Goal: Contribute content: Contribute content

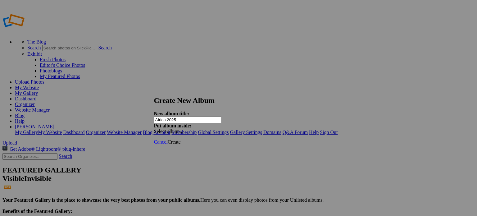
type input "Africa 2025"
click at [181, 139] on span "Create" at bounding box center [174, 141] width 13 height 5
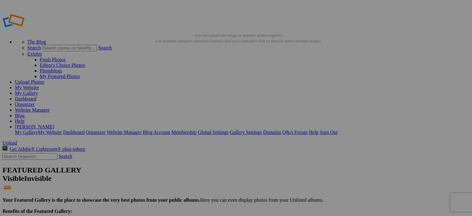
type input "Africa 2025"
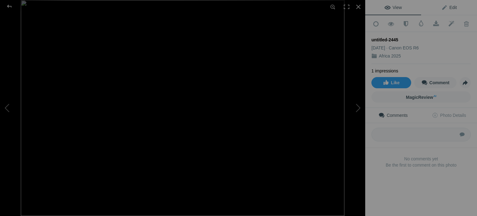
click at [448, 8] on span "Edit" at bounding box center [449, 7] width 16 height 5
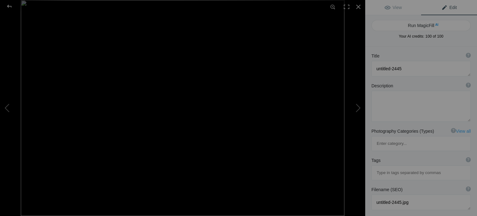
click at [385, 54] on div "Title ? Photo title is one of the highest used Search Engine ranking criteria a…" at bounding box center [420, 56] width 99 height 6
click at [385, 66] on textarea at bounding box center [420, 69] width 99 height 16
click at [374, 67] on textarea at bounding box center [420, 69] width 99 height 16
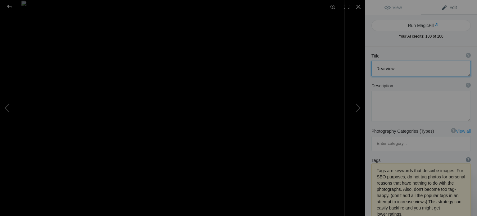
type textarea "Rearview"
click at [466, 157] on div "?" at bounding box center [468, 159] width 5 height 5
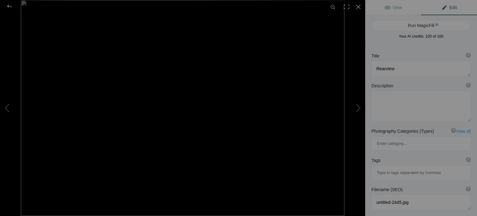
click at [390, 157] on div "Tags ? Tags are keywords that describe images. For SEO purposes, do not tag pho…" at bounding box center [420, 160] width 99 height 6
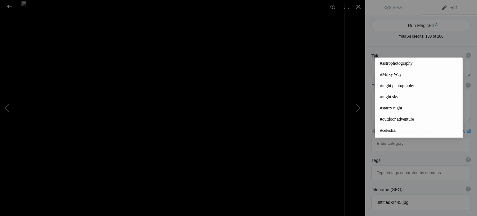
click at [392, 167] on input at bounding box center [421, 172] width 93 height 11
click at [387, 167] on input at bounding box center [421, 172] width 93 height 11
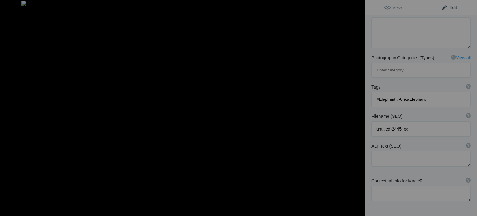
scroll to position [86, 0]
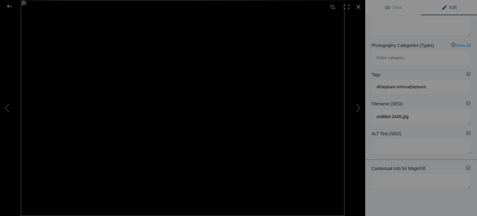
type input "#Elephant #AfricaElephant"
click at [449, 7] on span "Edit" at bounding box center [449, 7] width 16 height 5
click at [357, 108] on button at bounding box center [342, 108] width 47 height 78
type textarea "untitled-2453"
type textarea "untitled-2453.jpg"
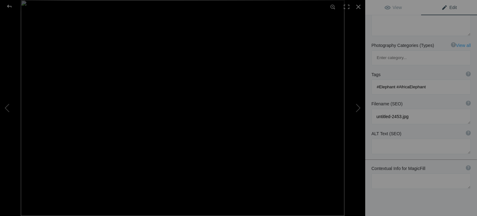
click at [444, 7] on span "Edit" at bounding box center [449, 7] width 16 height 5
click at [449, 7] on span "Edit" at bounding box center [449, 7] width 16 height 5
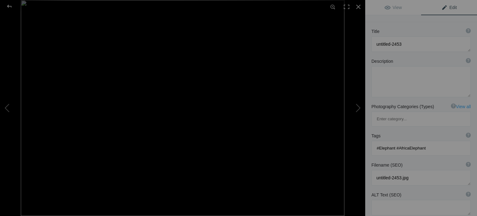
scroll to position [0, 0]
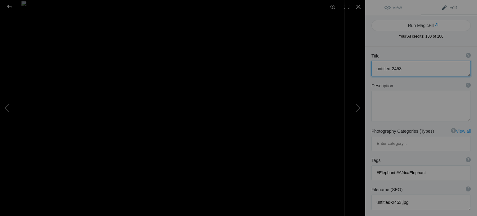
drag, startPoint x: 405, startPoint y: 67, endPoint x: 376, endPoint y: 69, distance: 29.2
click at [376, 69] on textarea at bounding box center [420, 69] width 99 height 16
click at [359, 109] on button at bounding box center [342, 108] width 47 height 78
click at [9, 109] on button at bounding box center [23, 108] width 47 height 78
type textarea "Little One is Coming Mom"
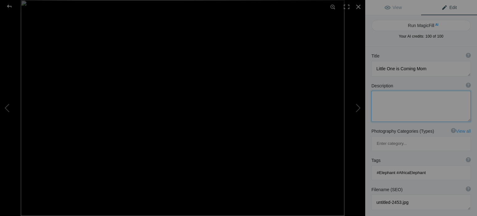
click at [389, 108] on textarea at bounding box center [420, 106] width 99 height 31
click at [446, 11] on link "Edit" at bounding box center [449, 7] width 56 height 15
click at [403, 106] on textarea at bounding box center [420, 106] width 99 height 31
click at [393, 8] on span "View" at bounding box center [392, 7] width 17 height 5
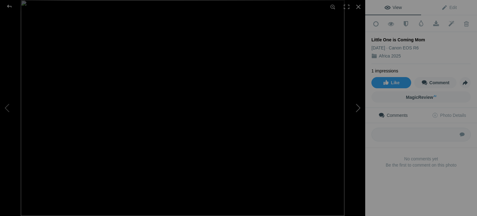
click at [361, 106] on button at bounding box center [342, 108] width 47 height 78
click at [451, 7] on span "Edit" at bounding box center [449, 7] width 16 height 5
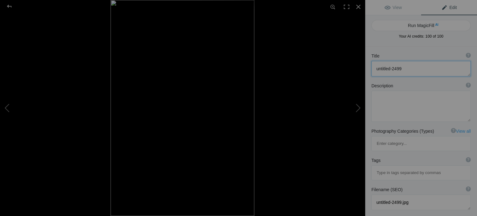
drag, startPoint x: 404, startPoint y: 66, endPoint x: 370, endPoint y: 67, distance: 33.5
click at [370, 67] on div "Title ? Photo title is one of the highest used Search Engine ranking criteria a…" at bounding box center [421, 65] width 112 height 30
click at [358, 107] on button at bounding box center [342, 108] width 47 height 78
type textarea "untitled-2476"
type textarea "untitled-2476.jpg"
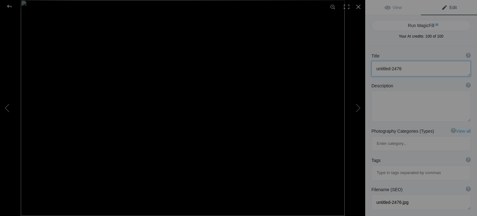
drag, startPoint x: 408, startPoint y: 63, endPoint x: 371, endPoint y: 63, distance: 37.3
click at [371, 63] on div "Title ? Photo title is one of the highest used Search Engine ranking criteria a…" at bounding box center [421, 65] width 112 height 30
type textarea "Chewing Sticks"
click at [396, 8] on span "View" at bounding box center [392, 7] width 17 height 5
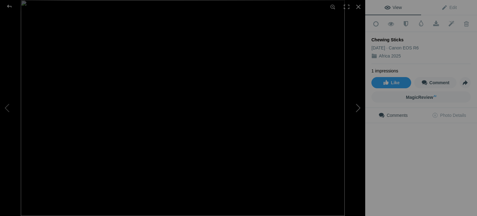
click at [360, 106] on button at bounding box center [342, 108] width 47 height 78
click at [358, 107] on button at bounding box center [342, 108] width 47 height 78
click at [358, 106] on button at bounding box center [342, 108] width 47 height 78
click at [359, 106] on button at bounding box center [342, 108] width 47 height 78
click at [451, 8] on span "Edit" at bounding box center [449, 7] width 16 height 5
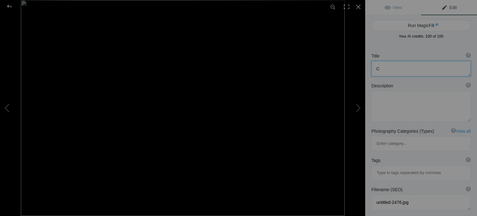
click at [381, 69] on textarea at bounding box center [420, 69] width 99 height 16
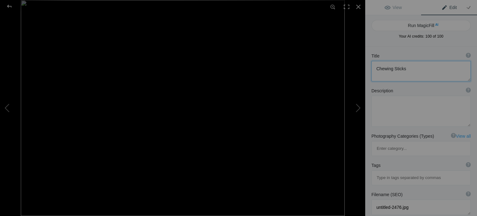
type textarea "Chewing Sticks"
click at [441, 7] on span "Edit" at bounding box center [449, 7] width 16 height 5
click at [395, 9] on span "View" at bounding box center [392, 7] width 17 height 5
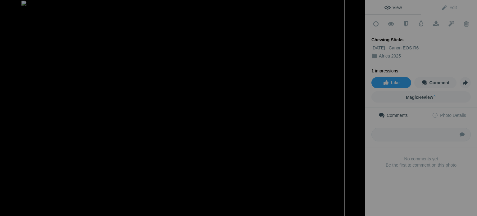
click at [358, 107] on button at bounding box center [342, 108] width 47 height 78
click at [10, 5] on div at bounding box center [9, 6] width 22 height 12
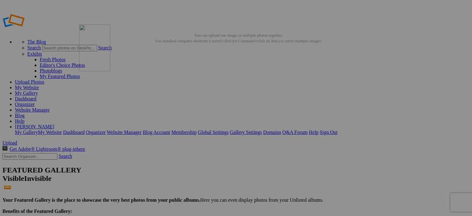
drag, startPoint x: 288, startPoint y: 96, endPoint x: 169, endPoint y: 69, distance: 122.8
drag, startPoint x: 231, startPoint y: 87, endPoint x: 316, endPoint y: 75, distance: 85.9
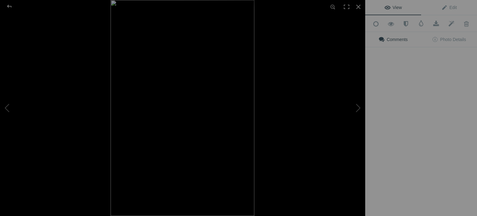
click at [176, 93] on img at bounding box center [183, 108] width 144 height 216
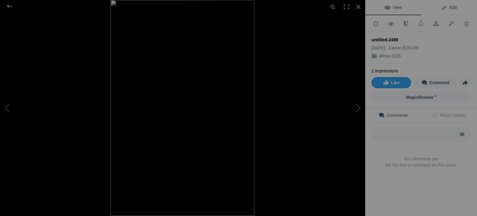
click at [450, 7] on span "Edit" at bounding box center [449, 7] width 16 height 5
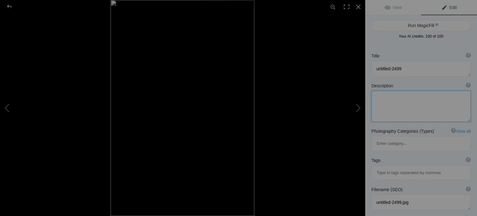
click at [383, 102] on textarea at bounding box center [420, 106] width 99 height 31
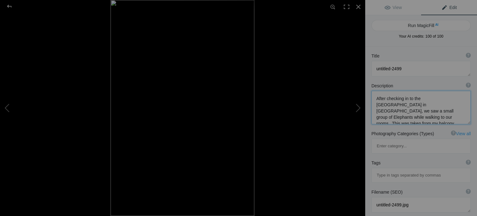
click at [412, 116] on textarea at bounding box center [420, 108] width 99 height 34
click at [439, 116] on textarea at bounding box center [420, 108] width 99 height 34
type textarea "After checking in to the Ilala Lodge in Victoria Falls, we saw a small group of…"
drag, startPoint x: 411, startPoint y: 66, endPoint x: 376, endPoint y: 64, distance: 34.8
click at [376, 64] on textarea at bounding box center [420, 69] width 99 height 16
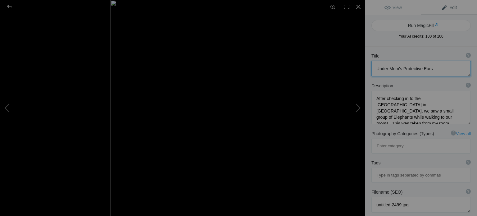
click at [419, 64] on textarea at bounding box center [420, 69] width 99 height 16
drag, startPoint x: 422, startPoint y: 64, endPoint x: 402, endPoint y: 68, distance: 19.7
click at [402, 68] on textarea at bounding box center [420, 69] width 99 height 16
type textarea "Under Mom's Ears"
click at [451, 6] on span "Edit" at bounding box center [449, 7] width 16 height 5
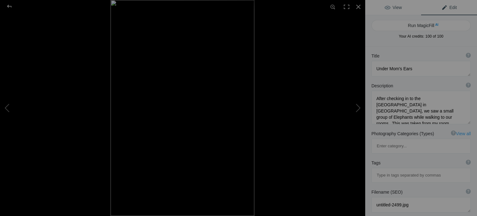
click at [396, 8] on span "View" at bounding box center [392, 7] width 17 height 5
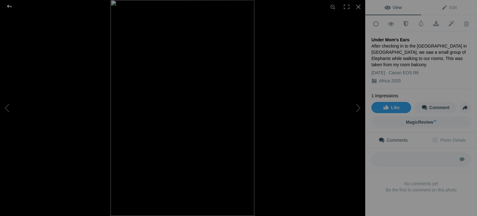
click at [10, 7] on div at bounding box center [9, 6] width 22 height 12
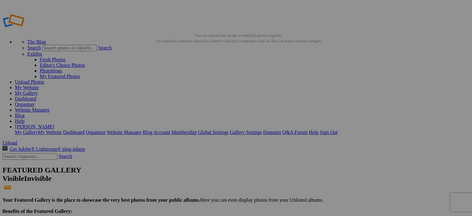
click at [38, 90] on link "My Gallery" at bounding box center [26, 92] width 23 height 5
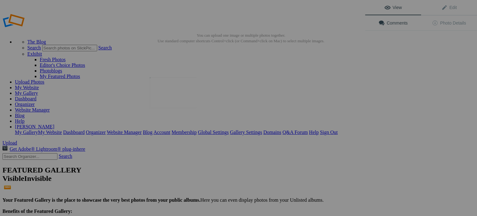
click at [177, 97] on img at bounding box center [173, 92] width 47 height 31
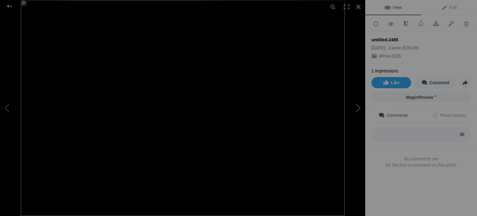
click at [358, 109] on button at bounding box center [342, 108] width 47 height 78
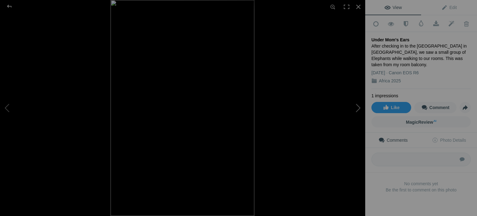
click at [358, 109] on button at bounding box center [342, 108] width 47 height 78
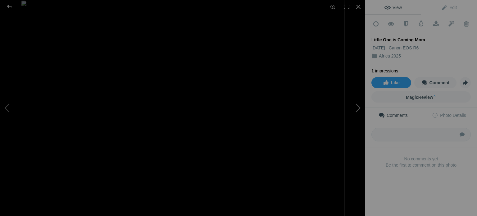
click at [361, 105] on button at bounding box center [342, 108] width 47 height 78
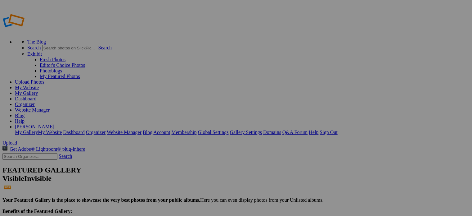
drag, startPoint x: 230, startPoint y: 94, endPoint x: 152, endPoint y: 73, distance: 80.4
drag, startPoint x: 239, startPoint y: 111, endPoint x: 214, endPoint y: 110, distance: 25.5
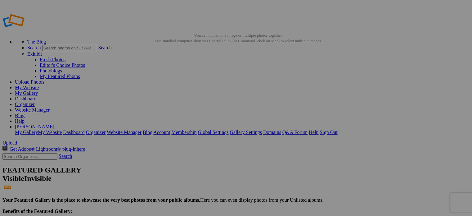
type input "Cheek to Cheek"
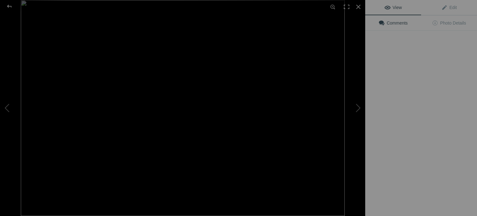
click at [231, 94] on img at bounding box center [183, 108] width 324 height 216
